Goal: Transaction & Acquisition: Purchase product/service

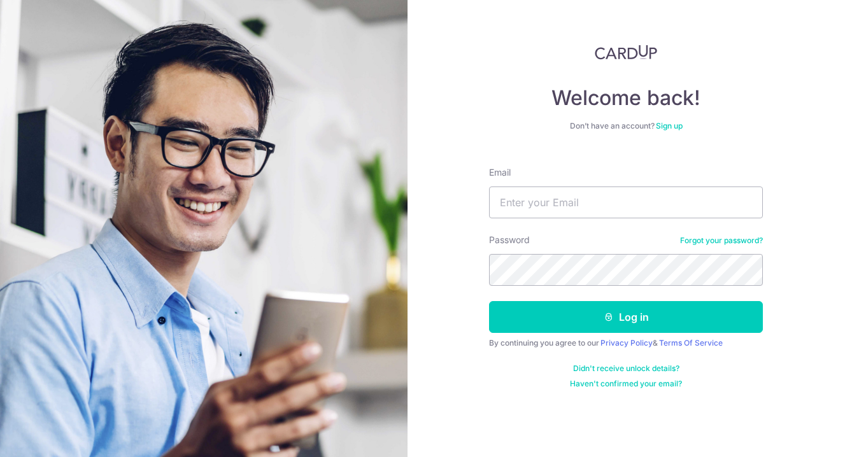
type input "[EMAIL_ADDRESS][PERSON_NAME][DOMAIN_NAME]"
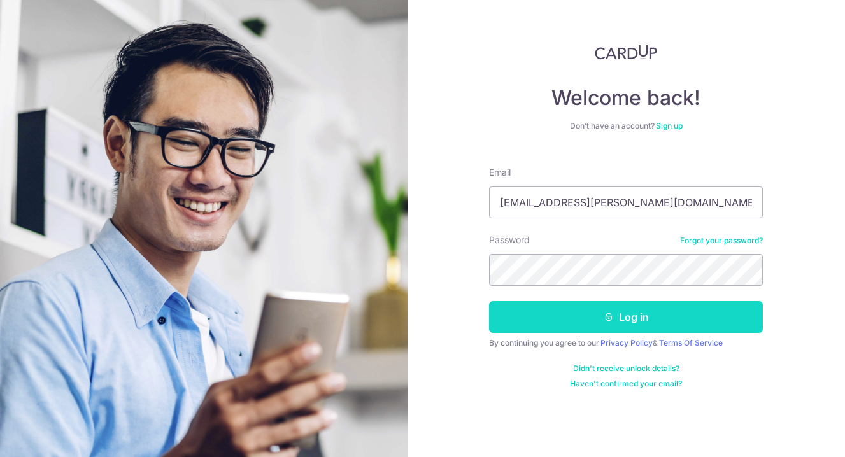
click at [628, 323] on button "Log in" at bounding box center [626, 317] width 274 height 32
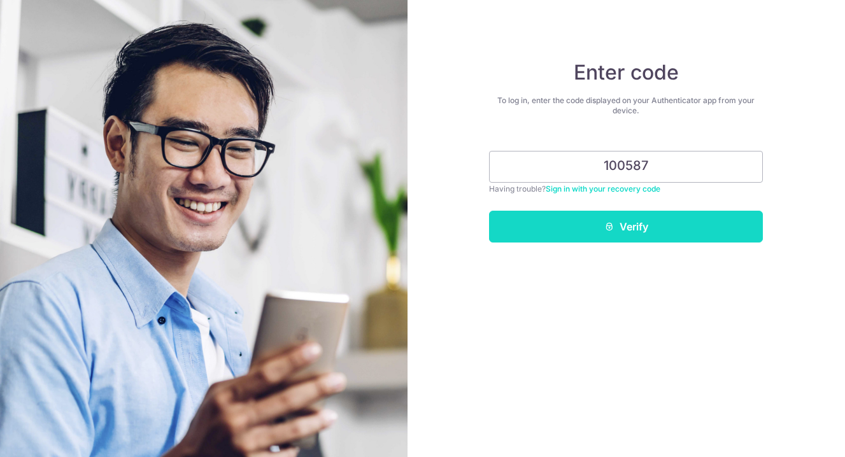
type input "100587"
click at [658, 225] on button "Verify" at bounding box center [626, 227] width 274 height 32
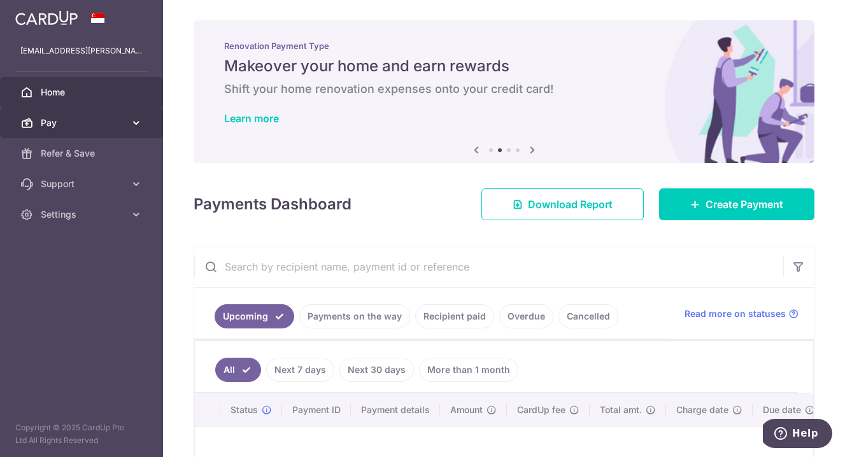
click at [75, 130] on link "Pay" at bounding box center [81, 123] width 163 height 31
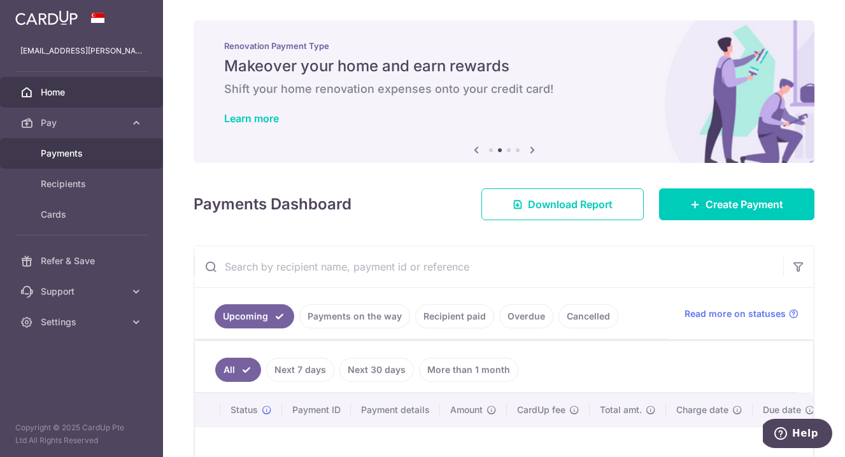
click at [76, 154] on span "Payments" at bounding box center [83, 153] width 84 height 13
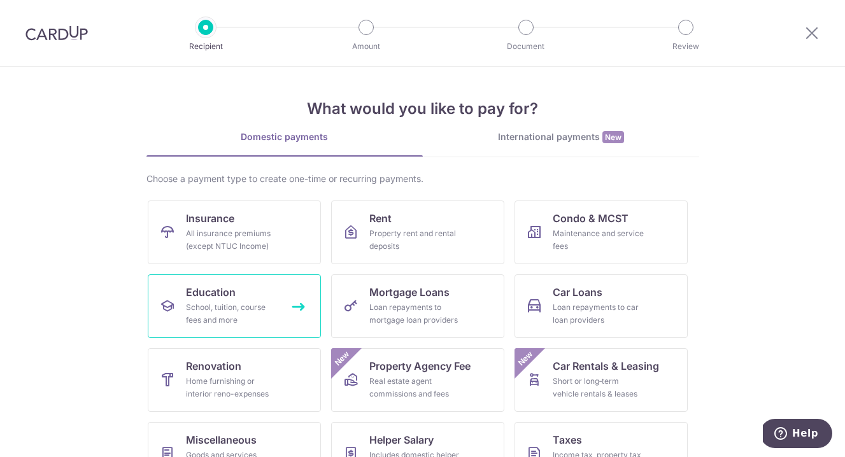
click at [236, 288] on link "Education School, tuition, course fees and more" at bounding box center [234, 306] width 173 height 64
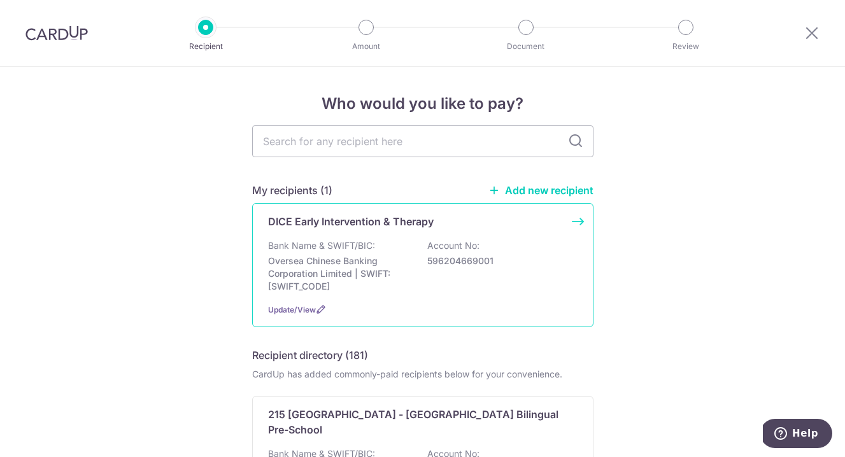
click at [329, 264] on p "Oversea Chinese Banking Corporation Limited | SWIFT: OCBCSGSGXXX" at bounding box center [339, 274] width 143 height 38
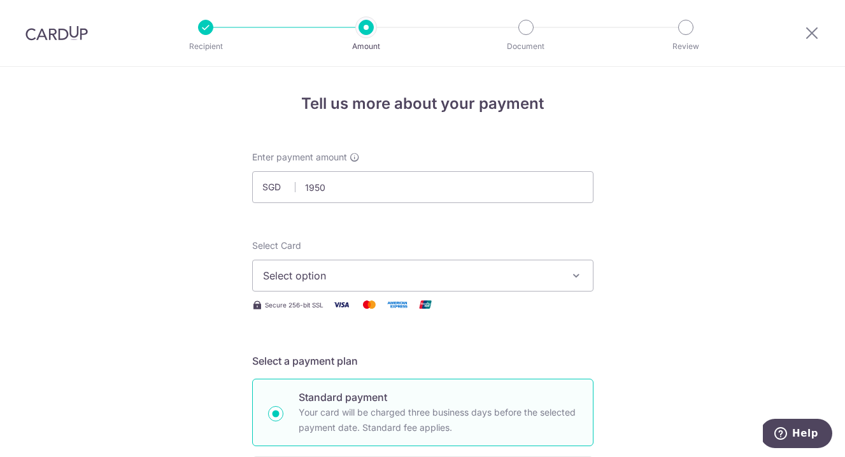
type input "1,950.00"
click at [341, 278] on span "Select option" at bounding box center [411, 275] width 297 height 15
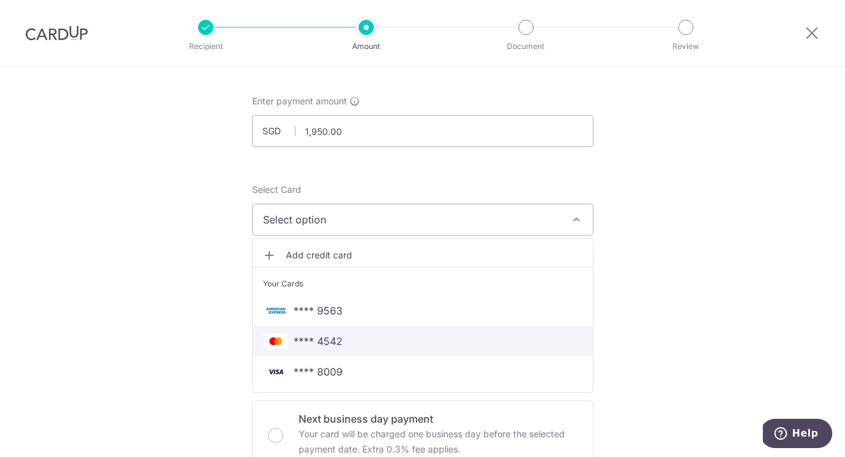
scroll to position [55, 0]
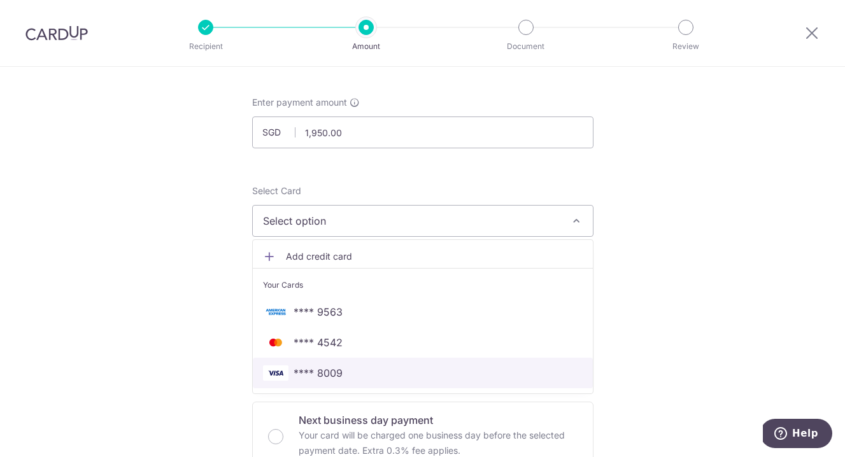
click at [343, 375] on span "**** 8009" at bounding box center [423, 372] width 320 height 15
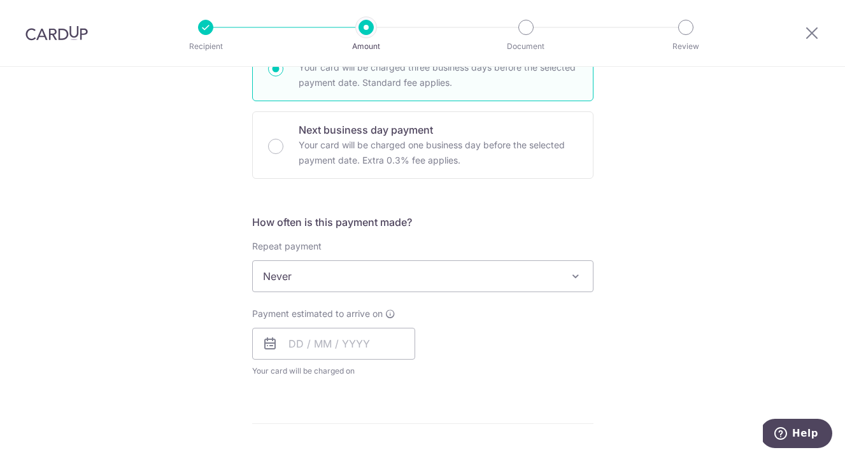
scroll to position [349, 0]
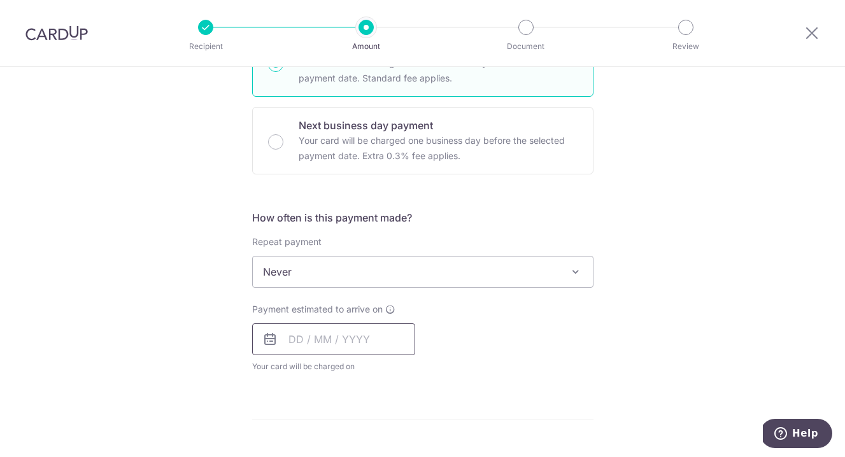
click at [297, 342] on input "text" at bounding box center [333, 339] width 163 height 32
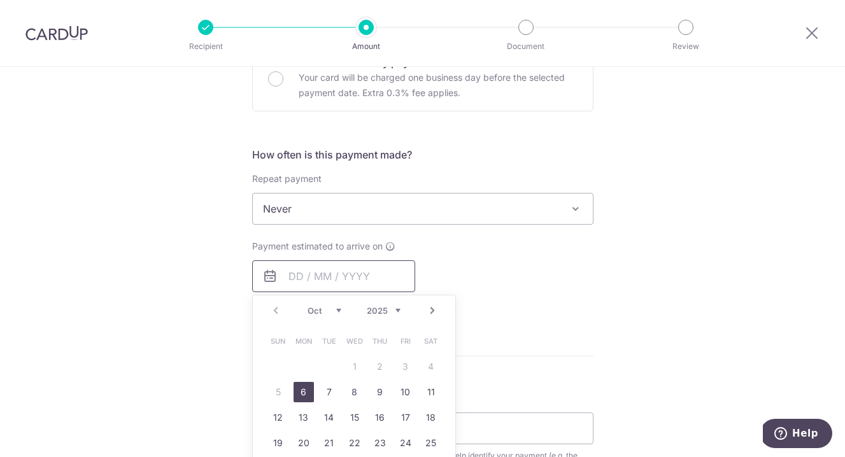
scroll to position [424, 0]
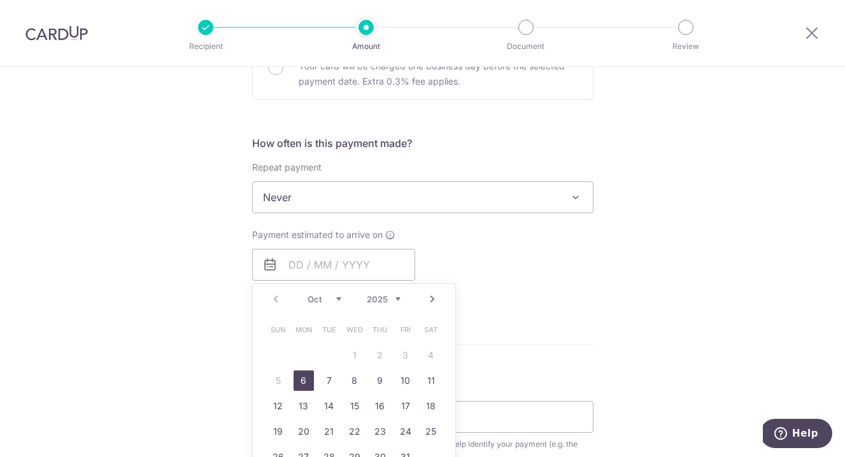
click at [300, 383] on link "6" at bounding box center [303, 380] width 20 height 20
type input "[DATE]"
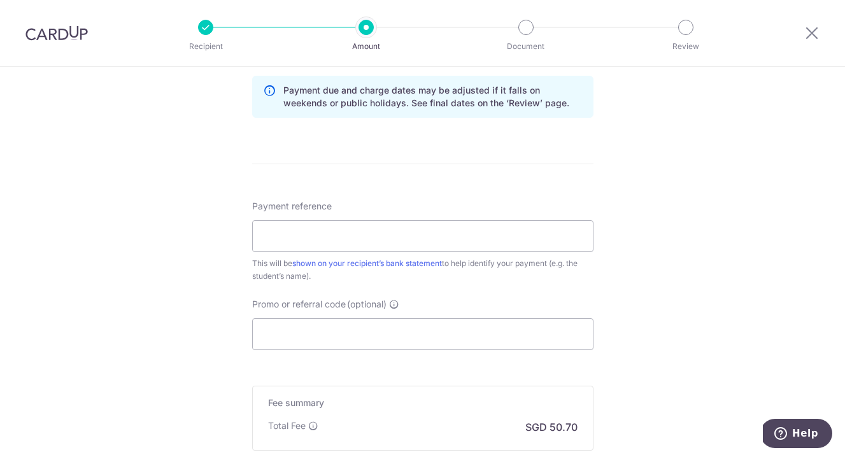
scroll to position [656, 0]
click at [352, 236] on input "Payment reference" at bounding box center [422, 237] width 341 height 32
type input "Dice EIP Sept"
click at [334, 342] on input "Promo or referral code (optional)" at bounding box center [422, 335] width 341 height 32
click at [349, 260] on link "shown on your recipient’s bank statement" at bounding box center [367, 264] width 150 height 10
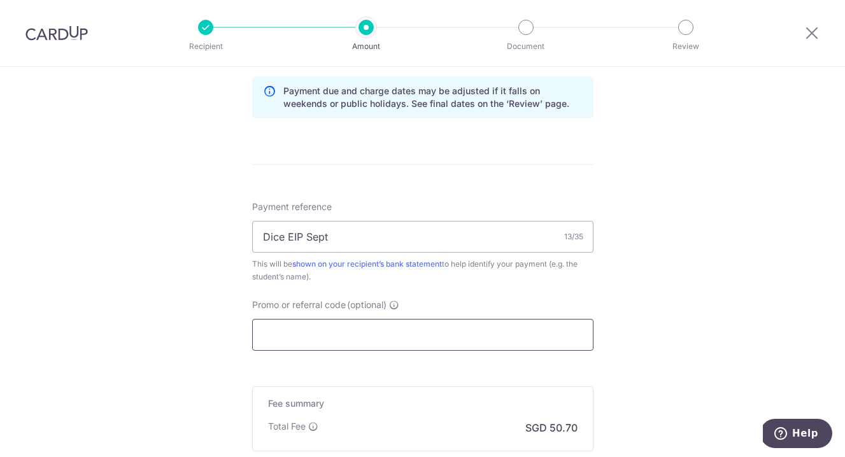
click at [333, 327] on input "Promo or referral code (optional)" at bounding box center [422, 335] width 341 height 32
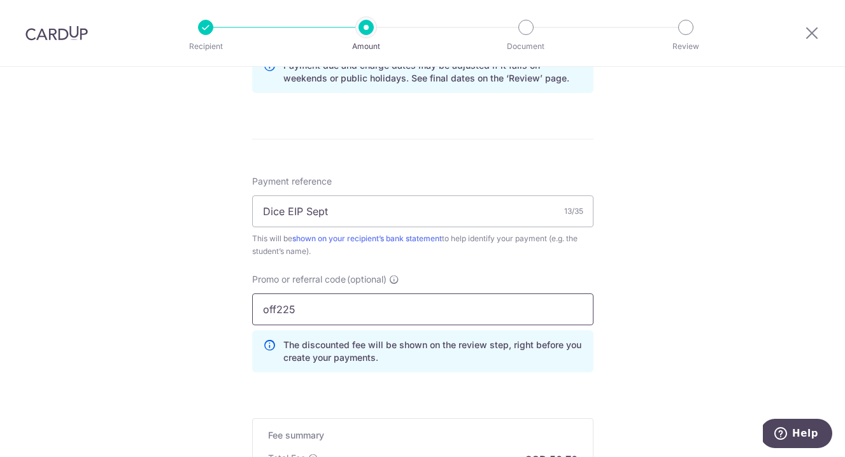
scroll to position [684, 0]
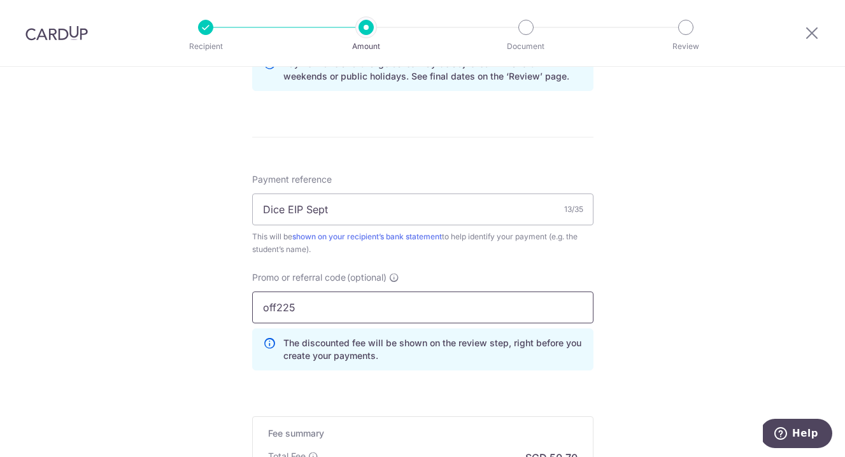
type input "off225"
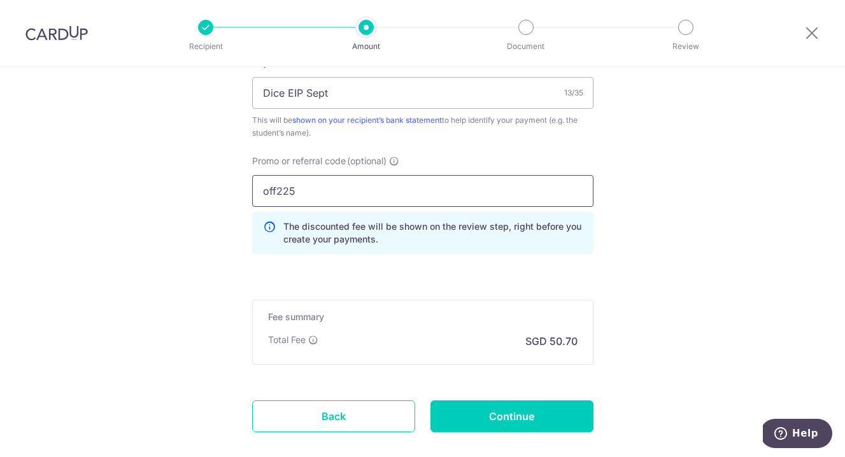
scroll to position [871, 0]
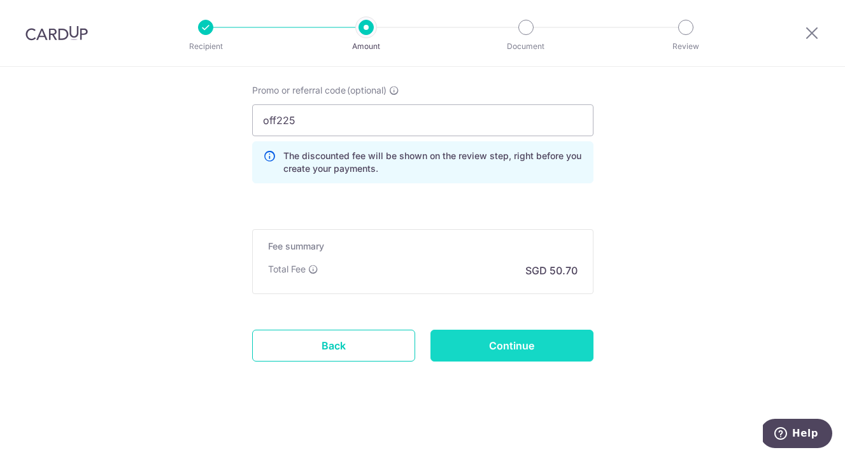
click at [488, 348] on input "Continue" at bounding box center [511, 346] width 163 height 32
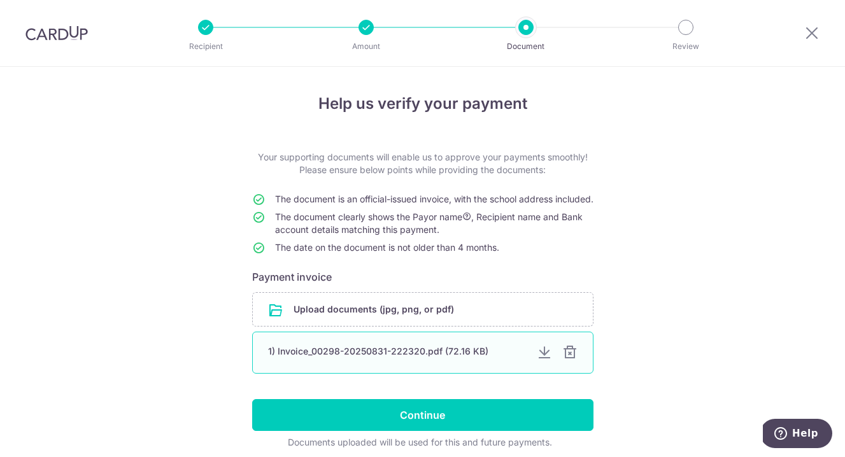
click at [570, 360] on div at bounding box center [569, 352] width 15 height 15
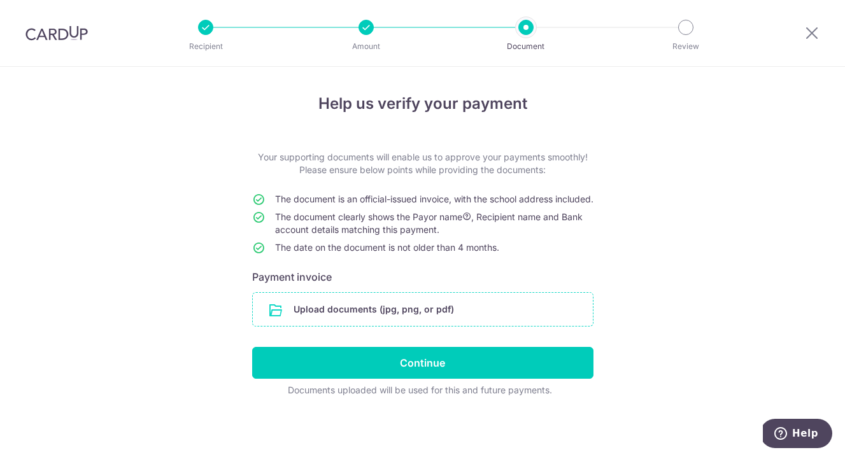
click at [496, 323] on input "file" at bounding box center [423, 309] width 340 height 33
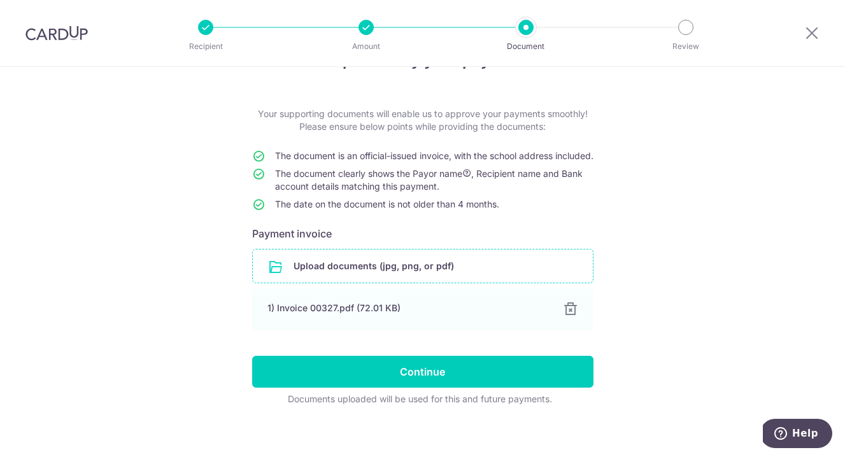
scroll to position [64, 0]
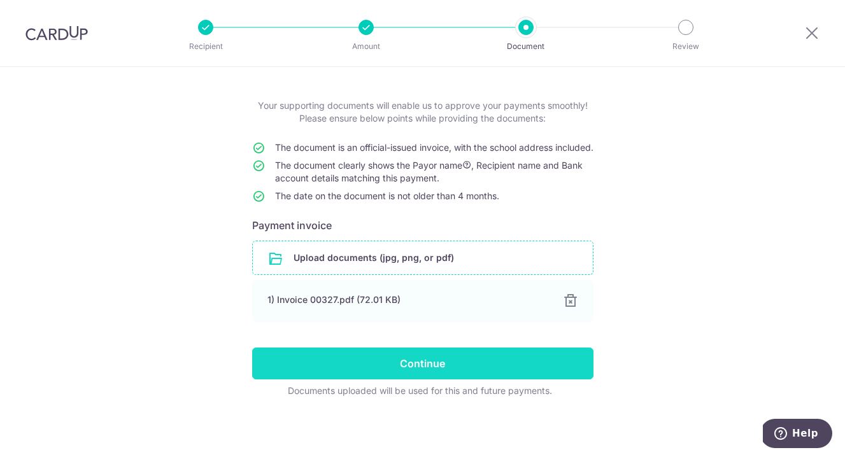
click at [500, 360] on input "Continue" at bounding box center [422, 364] width 341 height 32
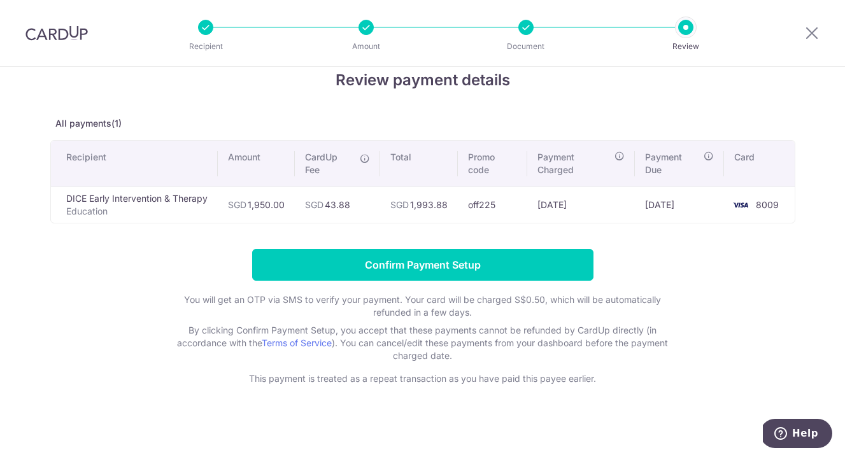
scroll to position [27, 0]
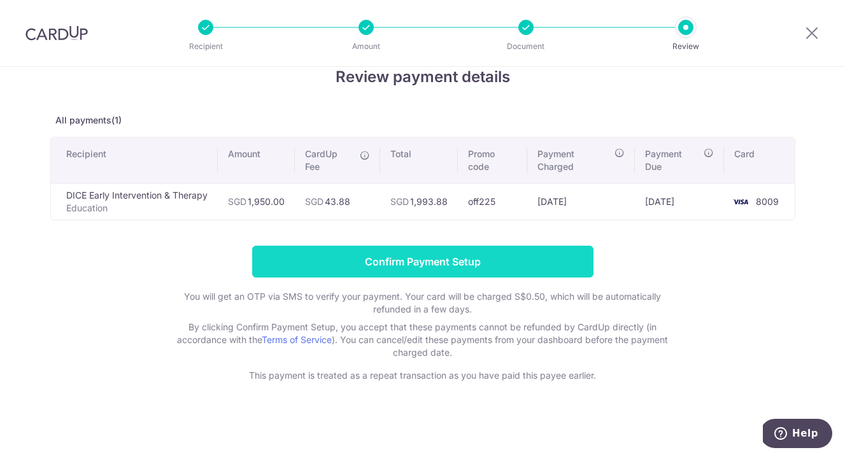
click at [486, 265] on input "Confirm Payment Setup" at bounding box center [422, 262] width 341 height 32
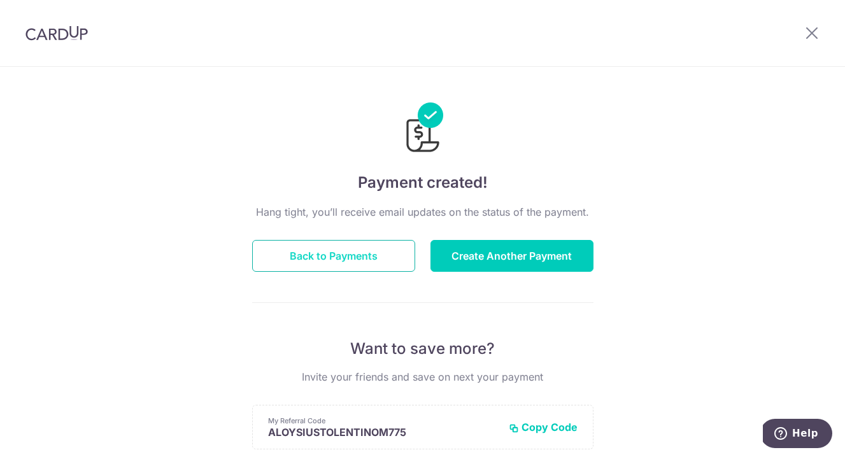
click at [374, 250] on button "Back to Payments" at bounding box center [333, 256] width 163 height 32
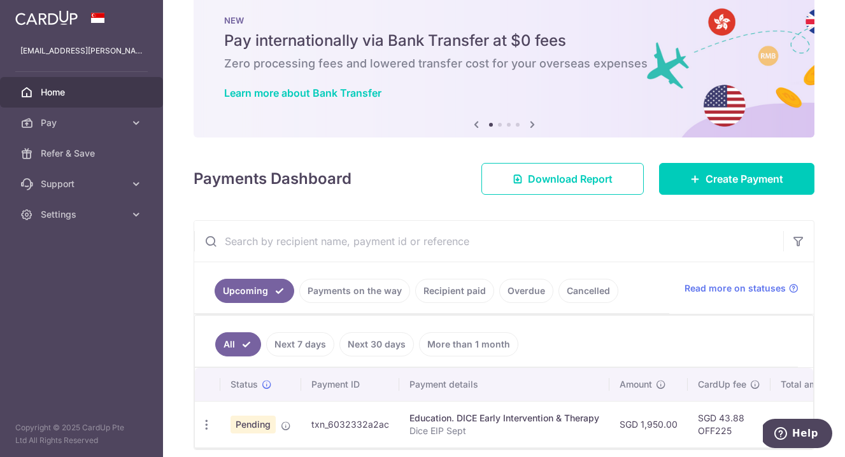
scroll to position [27, 0]
